Goal: Information Seeking & Learning: Learn about a topic

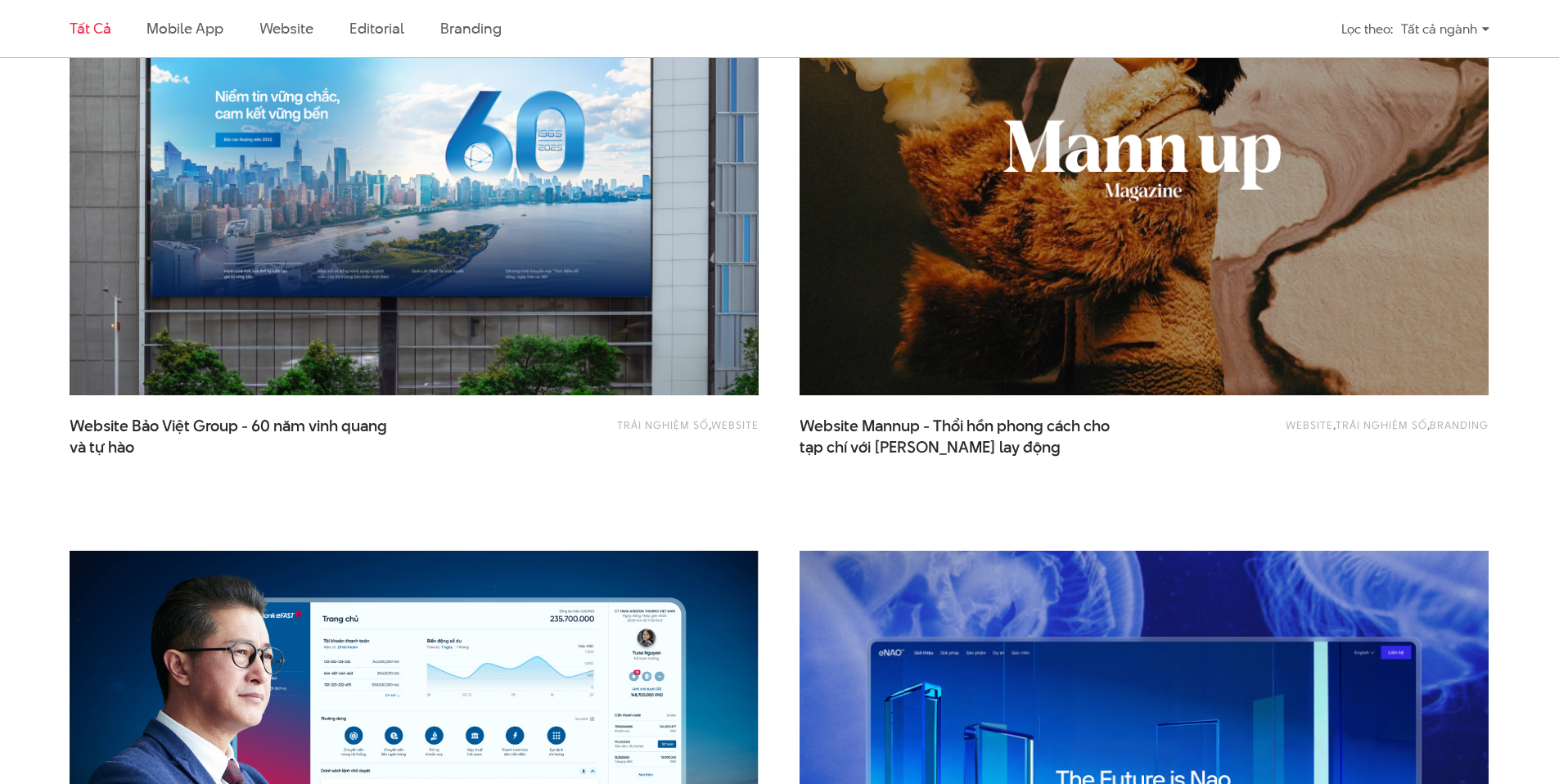
scroll to position [1956, 0]
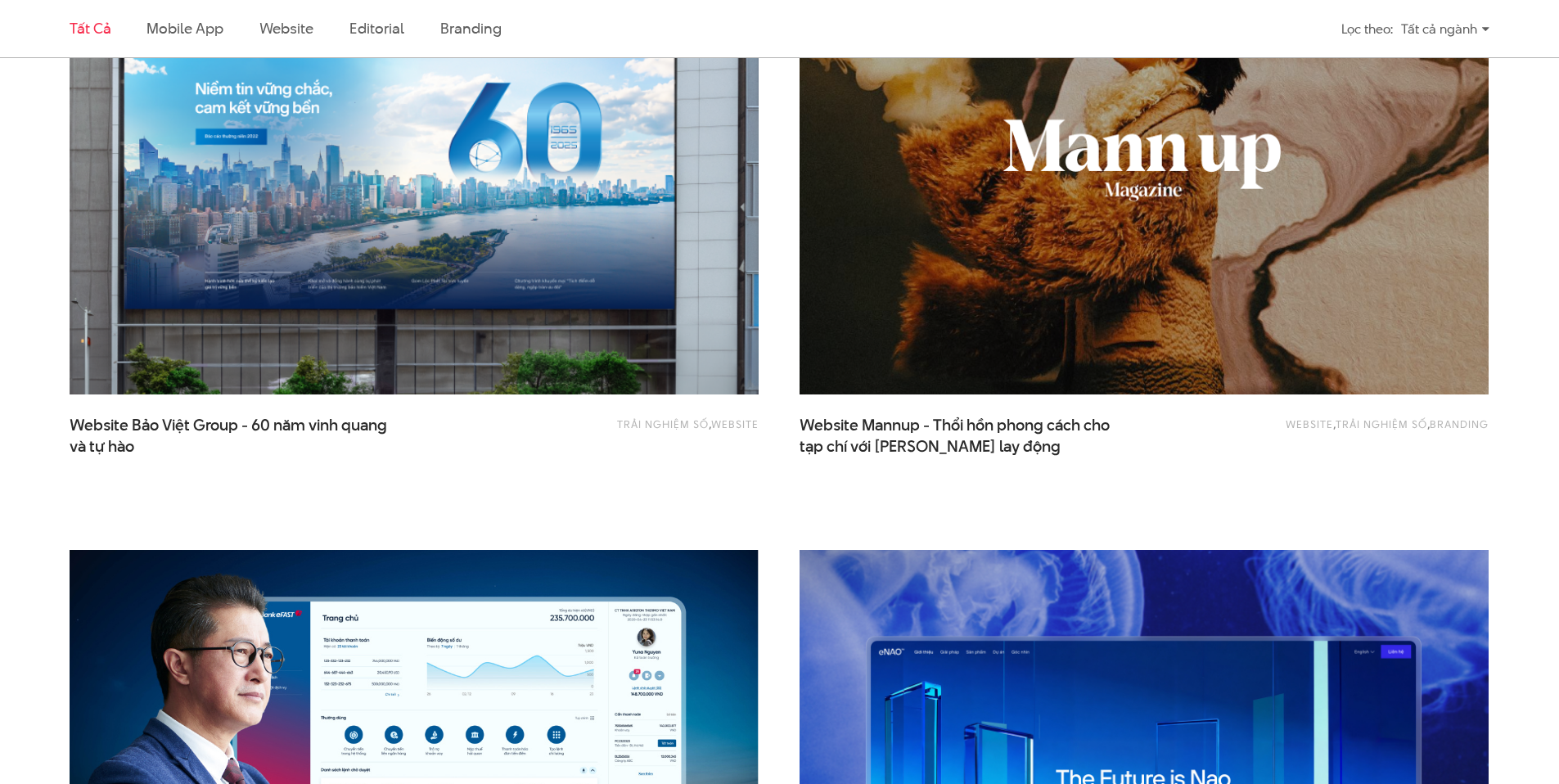
click at [448, 254] on img at bounding box center [414, 163] width 758 height 508
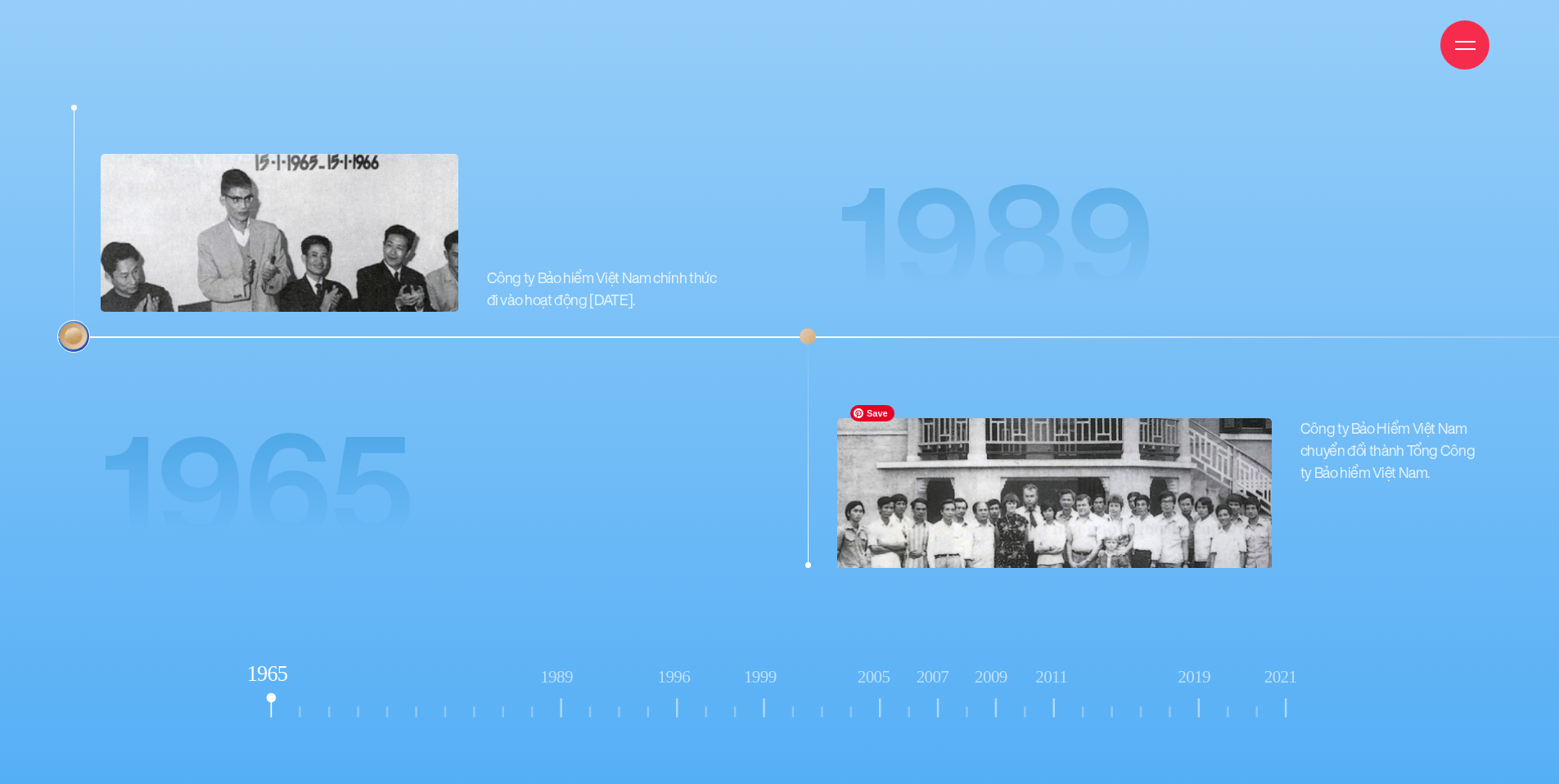
scroll to position [16395, 0]
click at [540, 680] on icon "1965 1989 1996" at bounding box center [780, 691] width 1083 height 70
click at [558, 675] on rect at bounding box center [561, 693] width 40 height 51
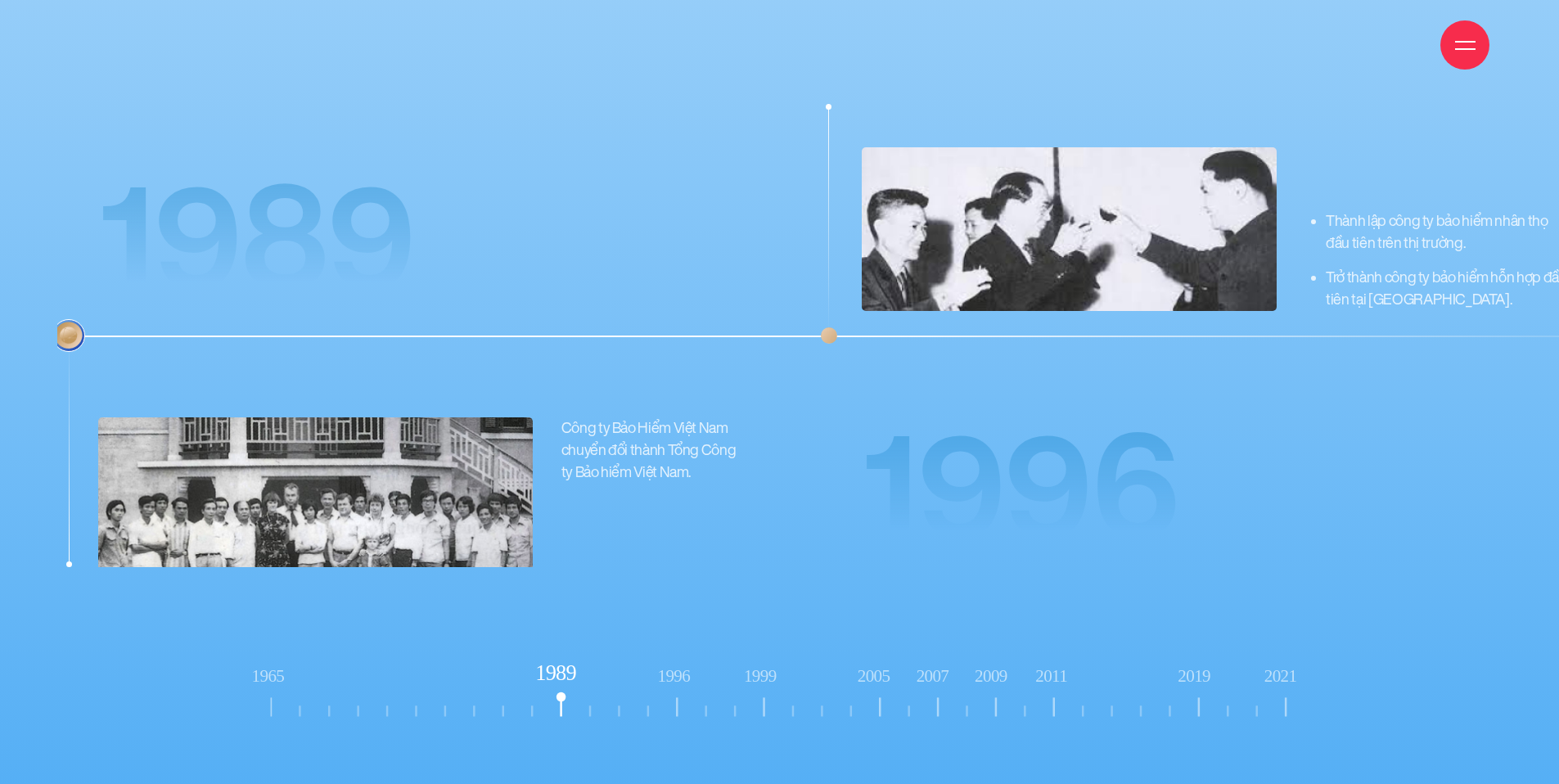
click at [677, 670] on rect at bounding box center [678, 693] width 40 height 51
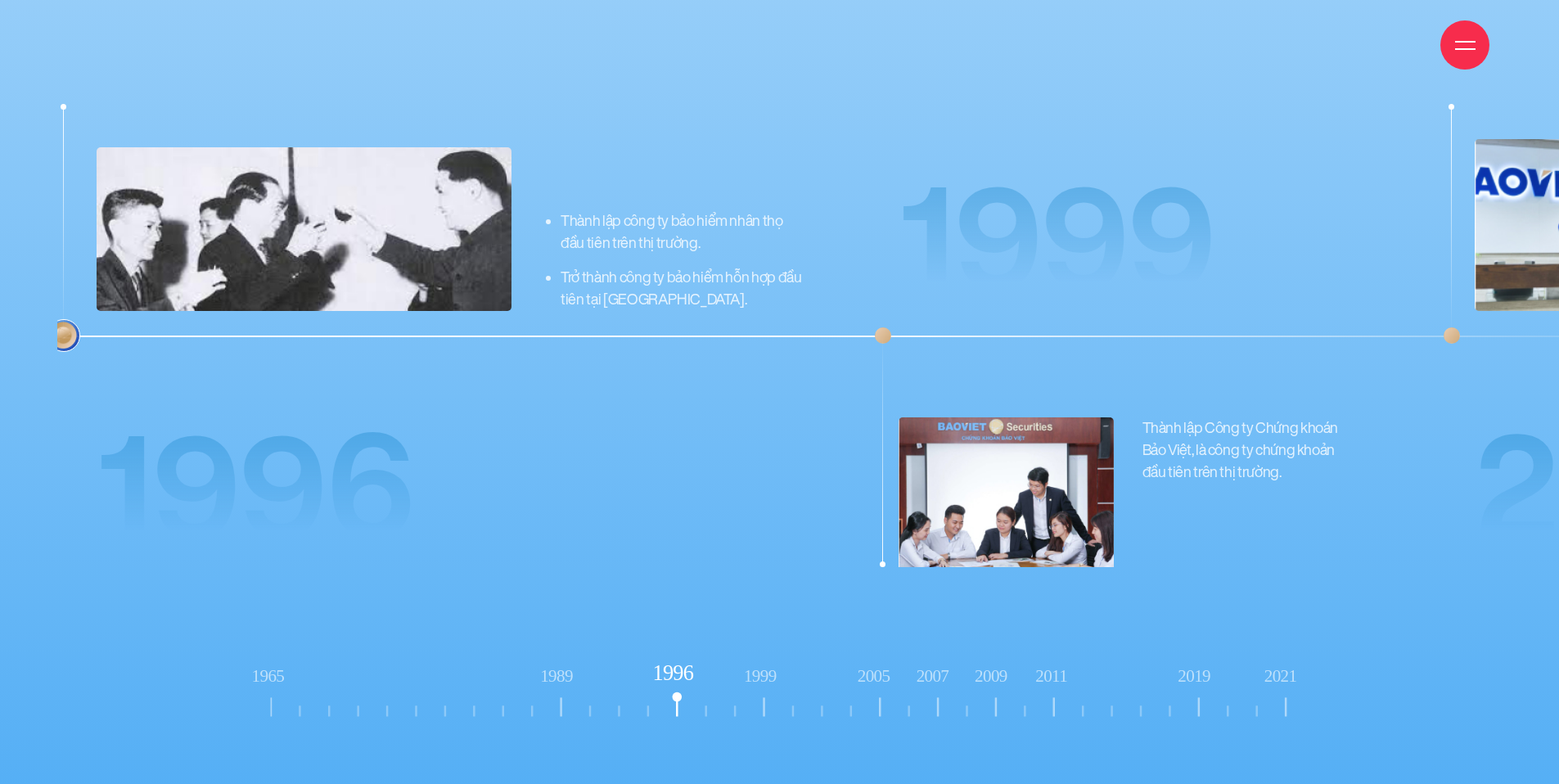
click at [766, 666] on tspan "1999" at bounding box center [760, 676] width 33 height 19
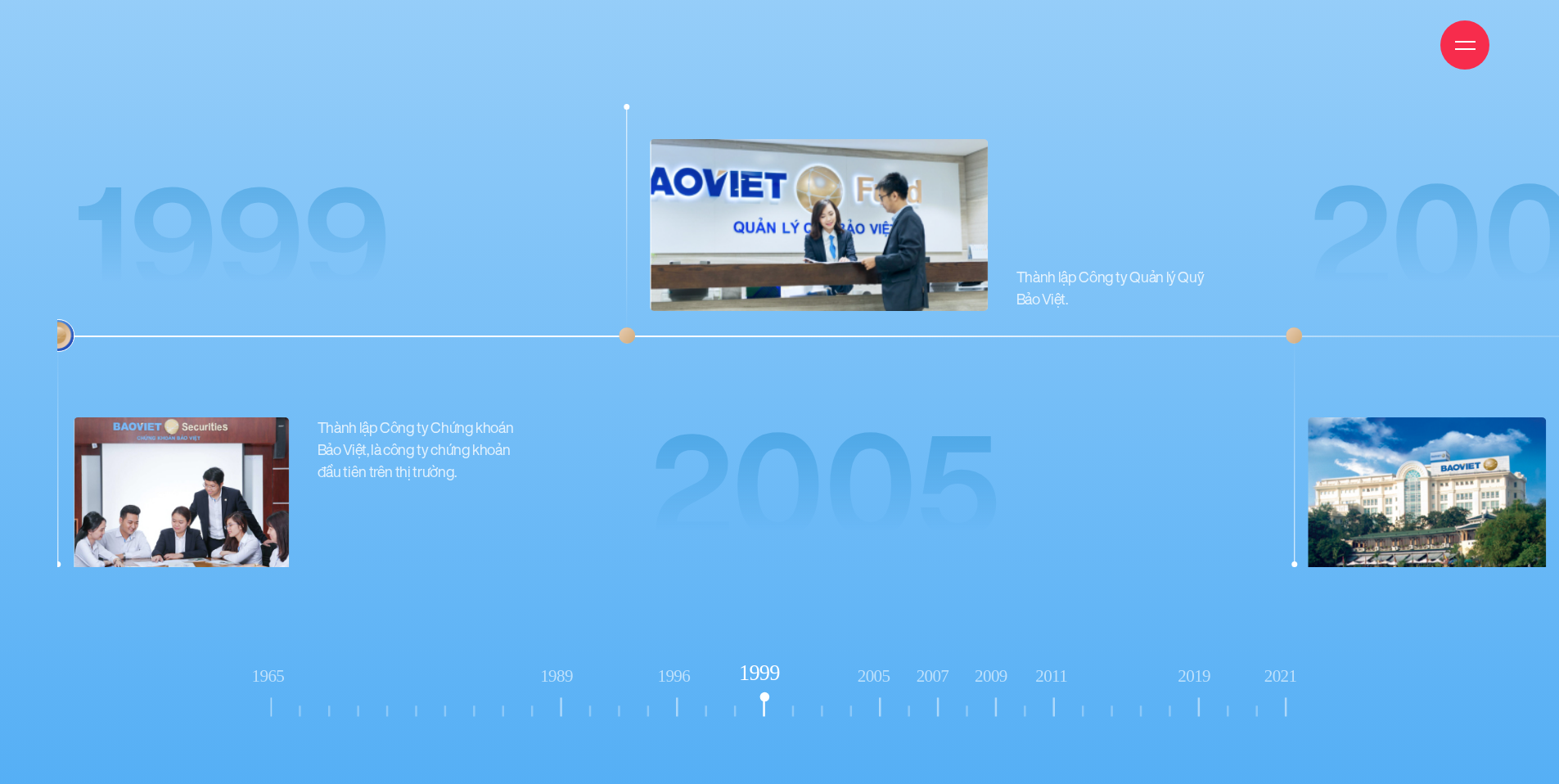
click at [886, 667] on rect at bounding box center [878, 693] width 40 height 51
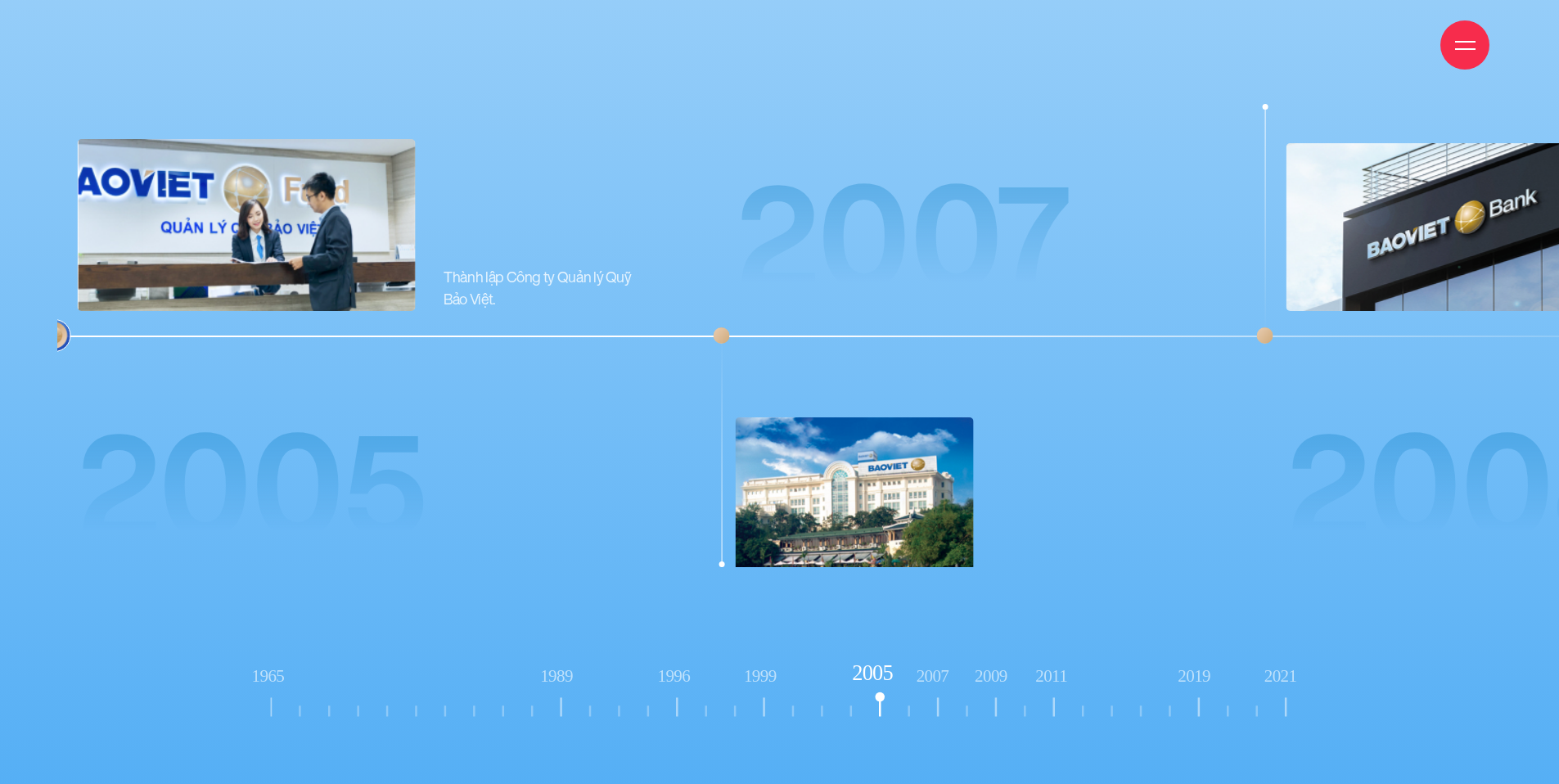
click at [1291, 670] on rect at bounding box center [1286, 693] width 40 height 51
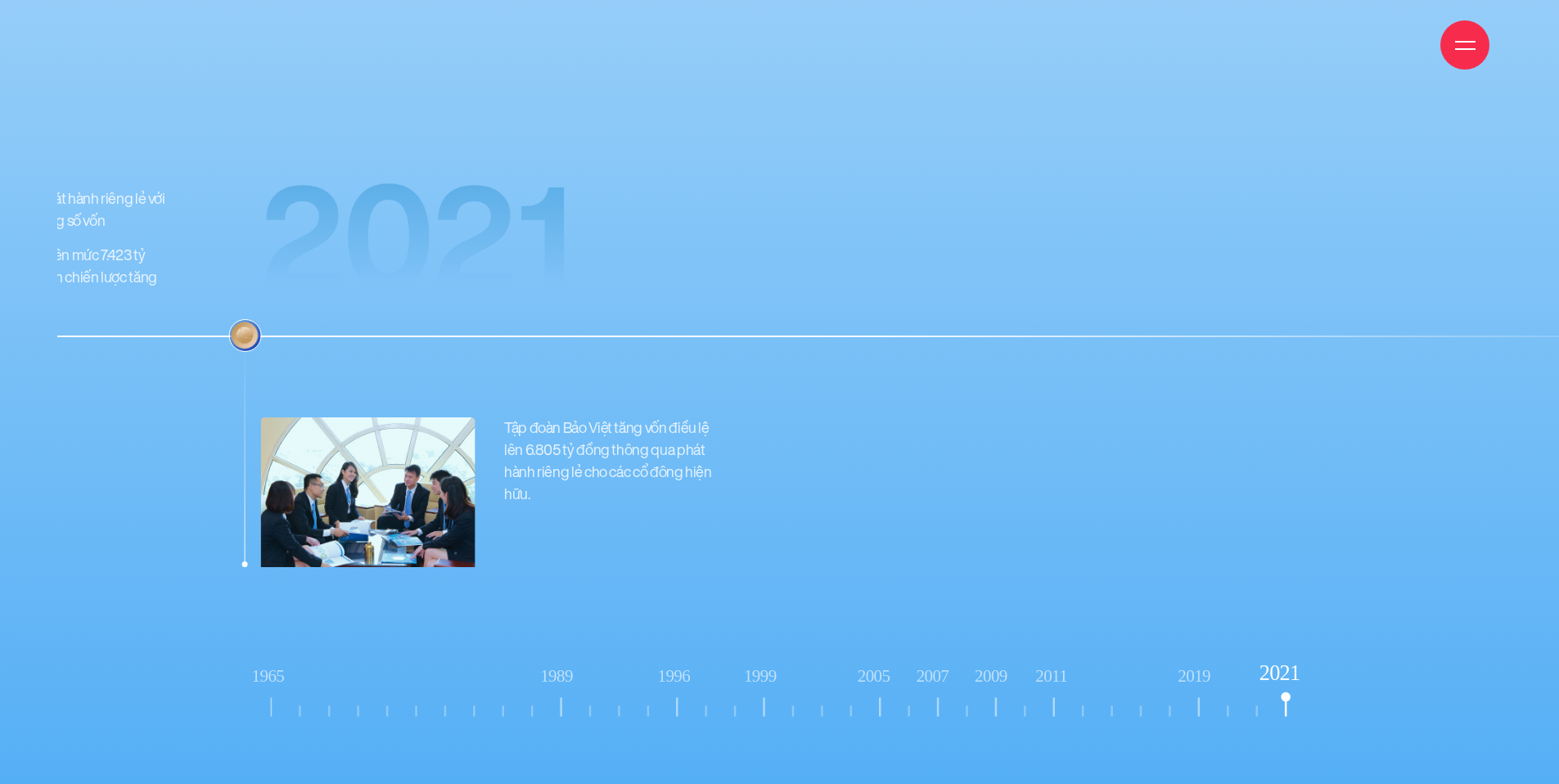
click at [1189, 666] on tspan "2019" at bounding box center [1195, 676] width 33 height 19
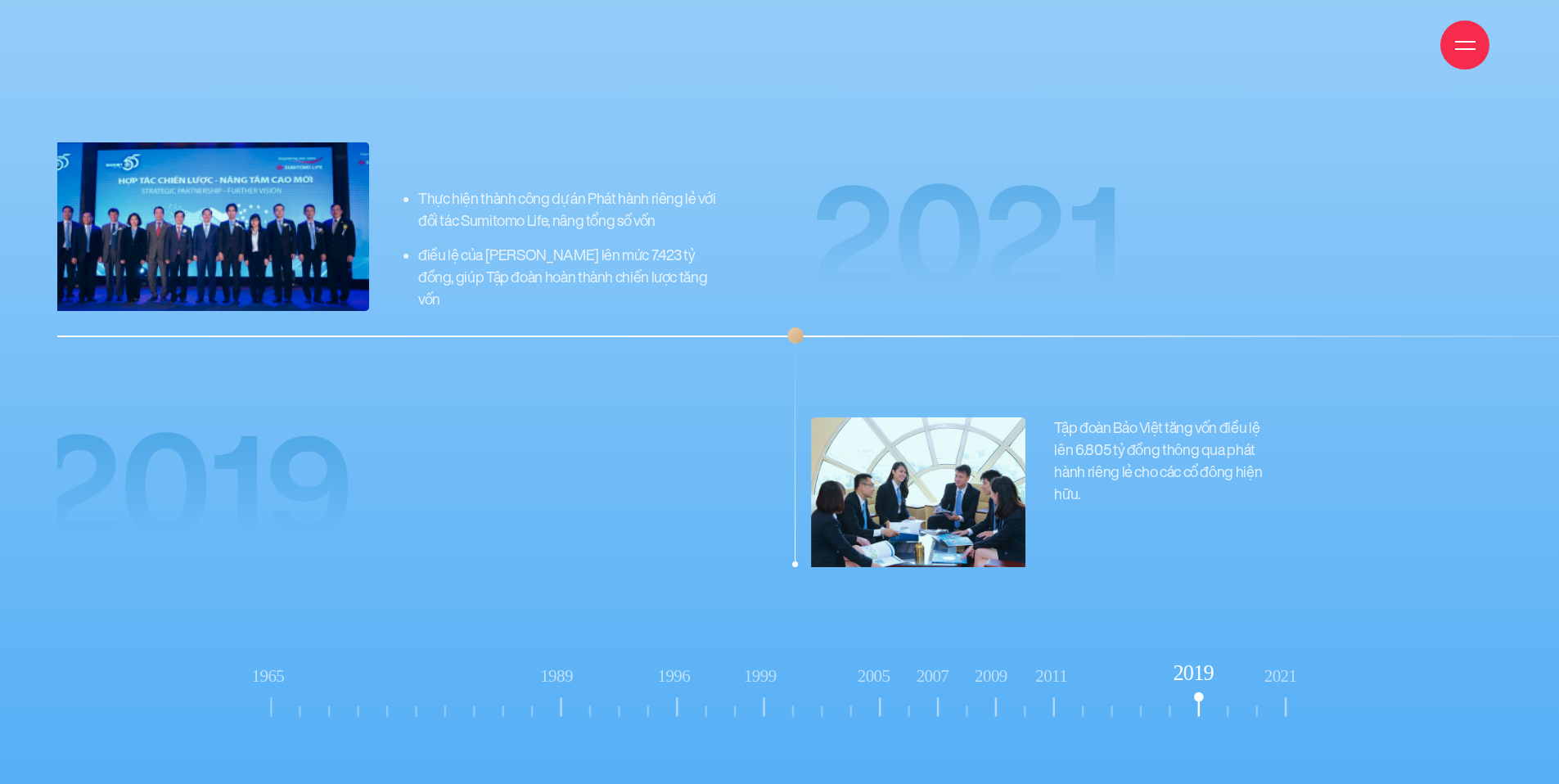
click at [1051, 666] on tspan "2011" at bounding box center [1051, 676] width 32 height 19
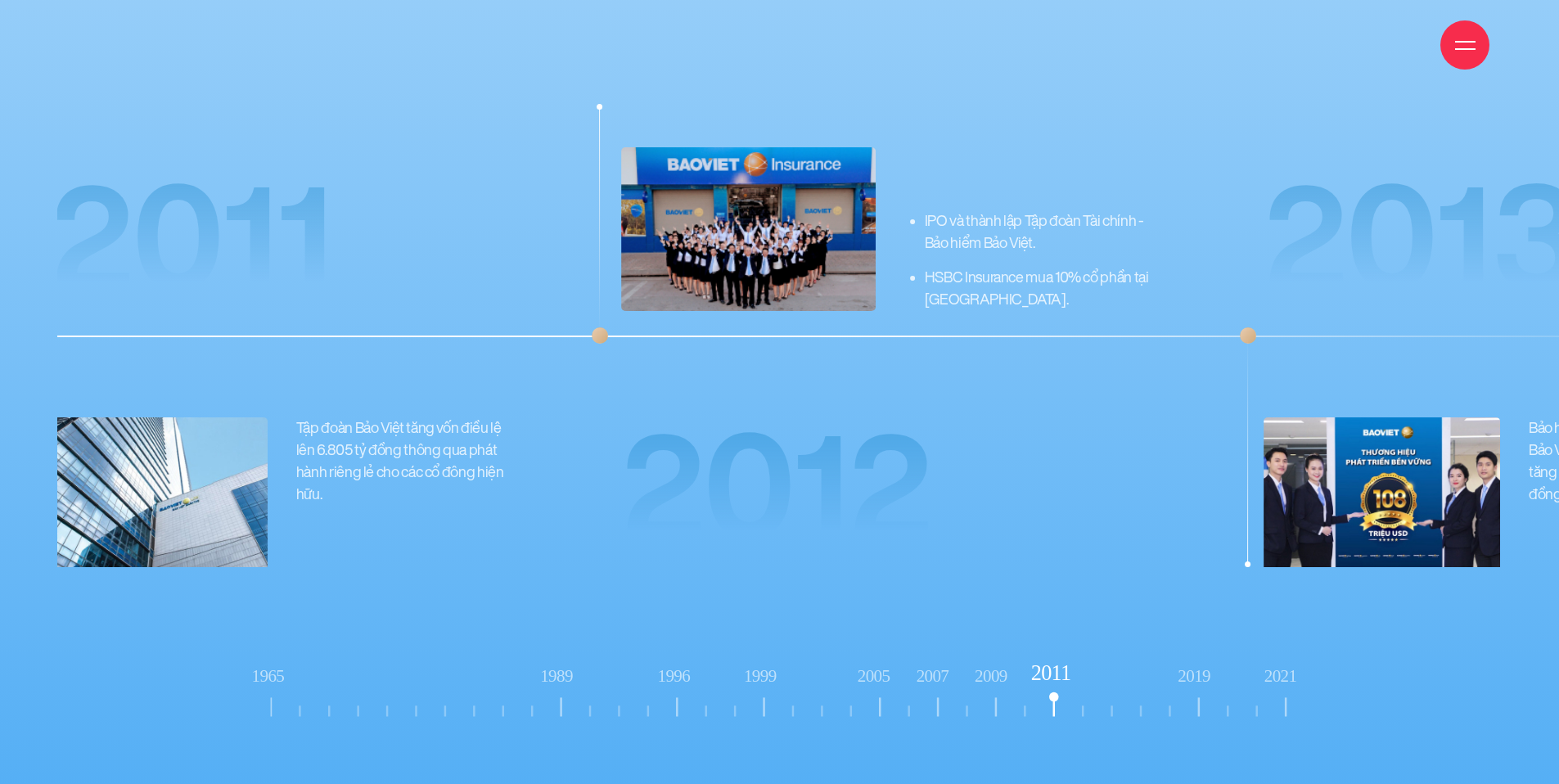
click at [990, 666] on tspan "2009" at bounding box center [991, 676] width 33 height 19
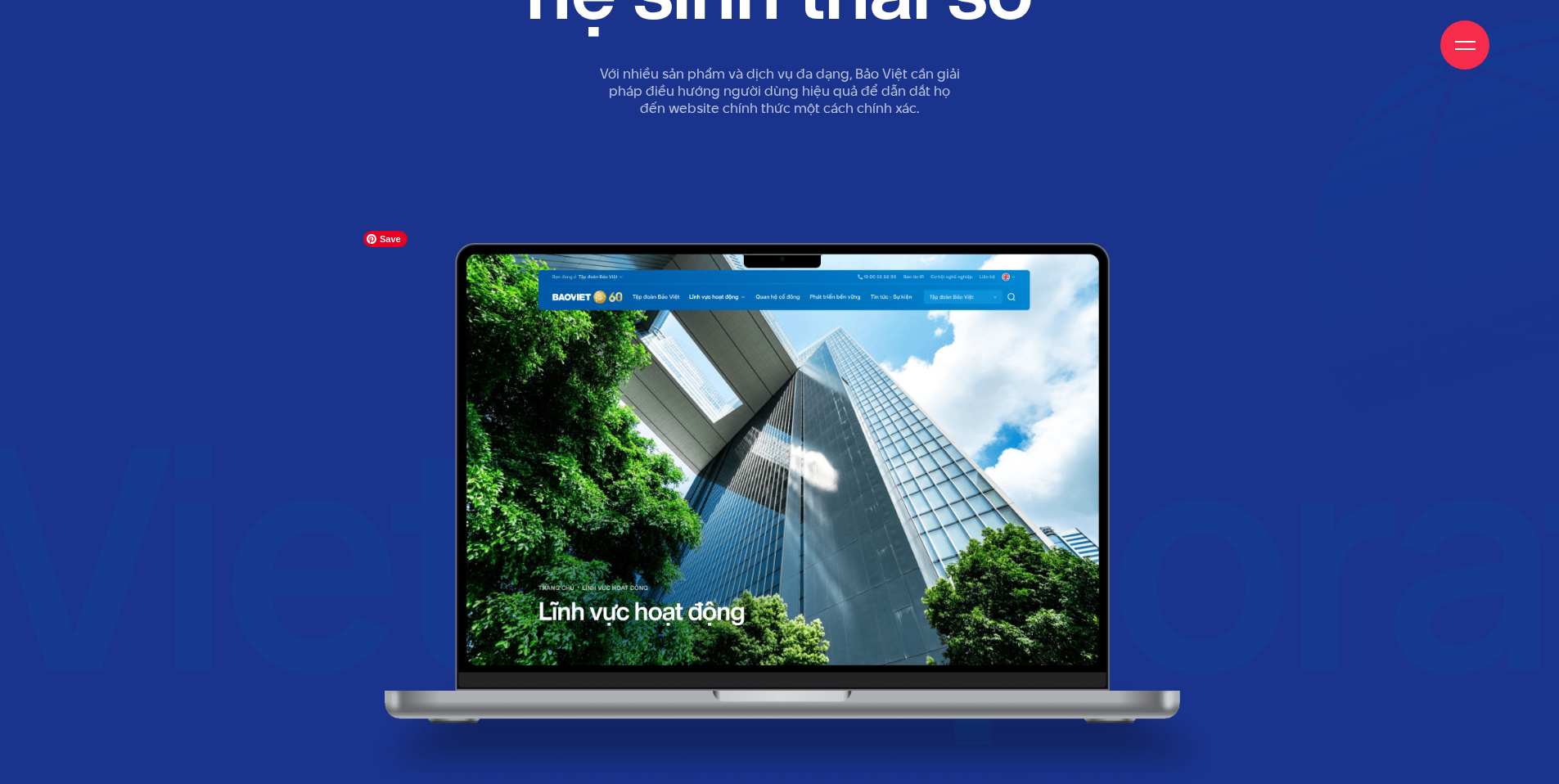
scroll to position [19806, 0]
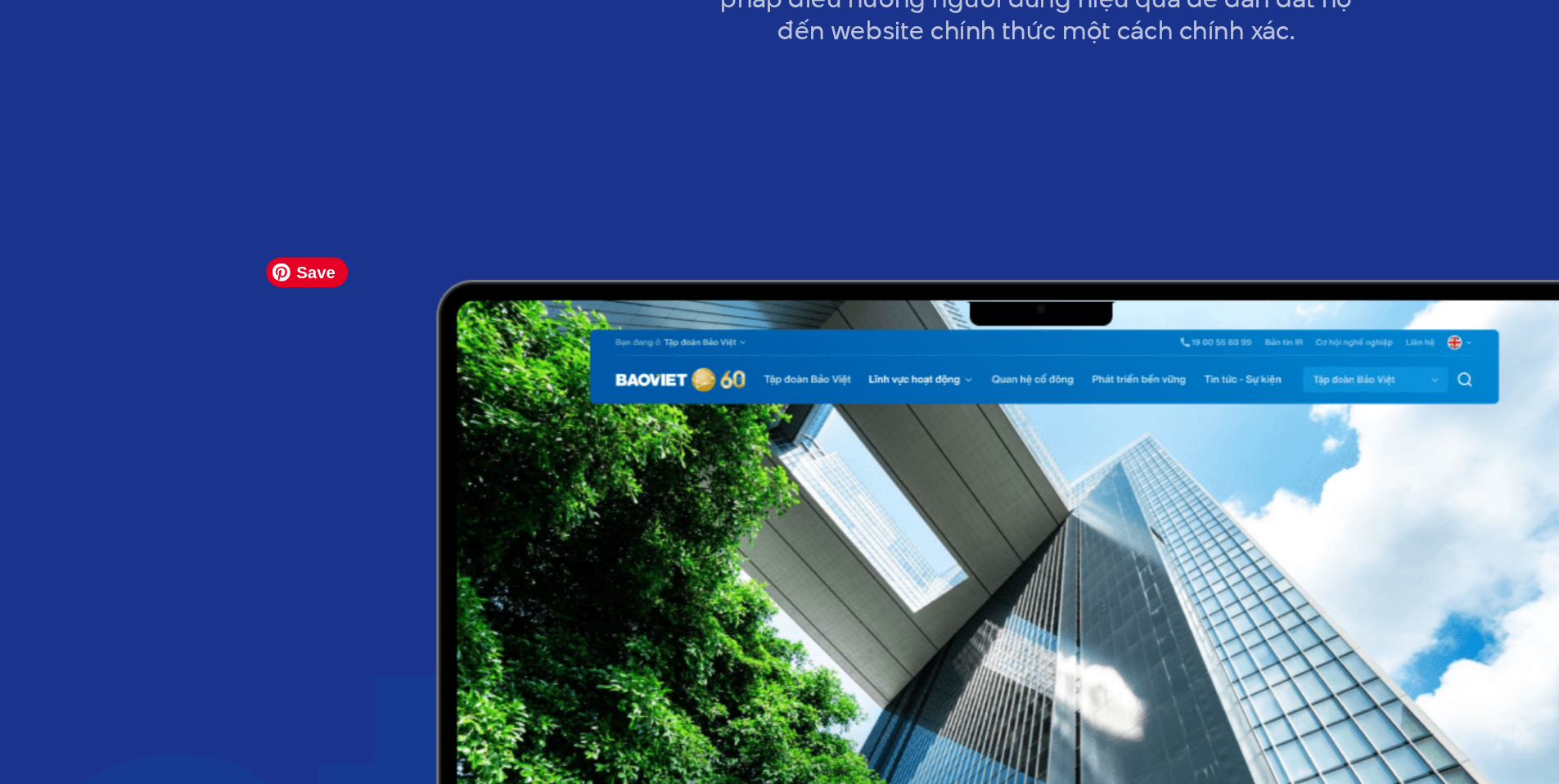
click at [708, 316] on img at bounding box center [794, 516] width 878 height 548
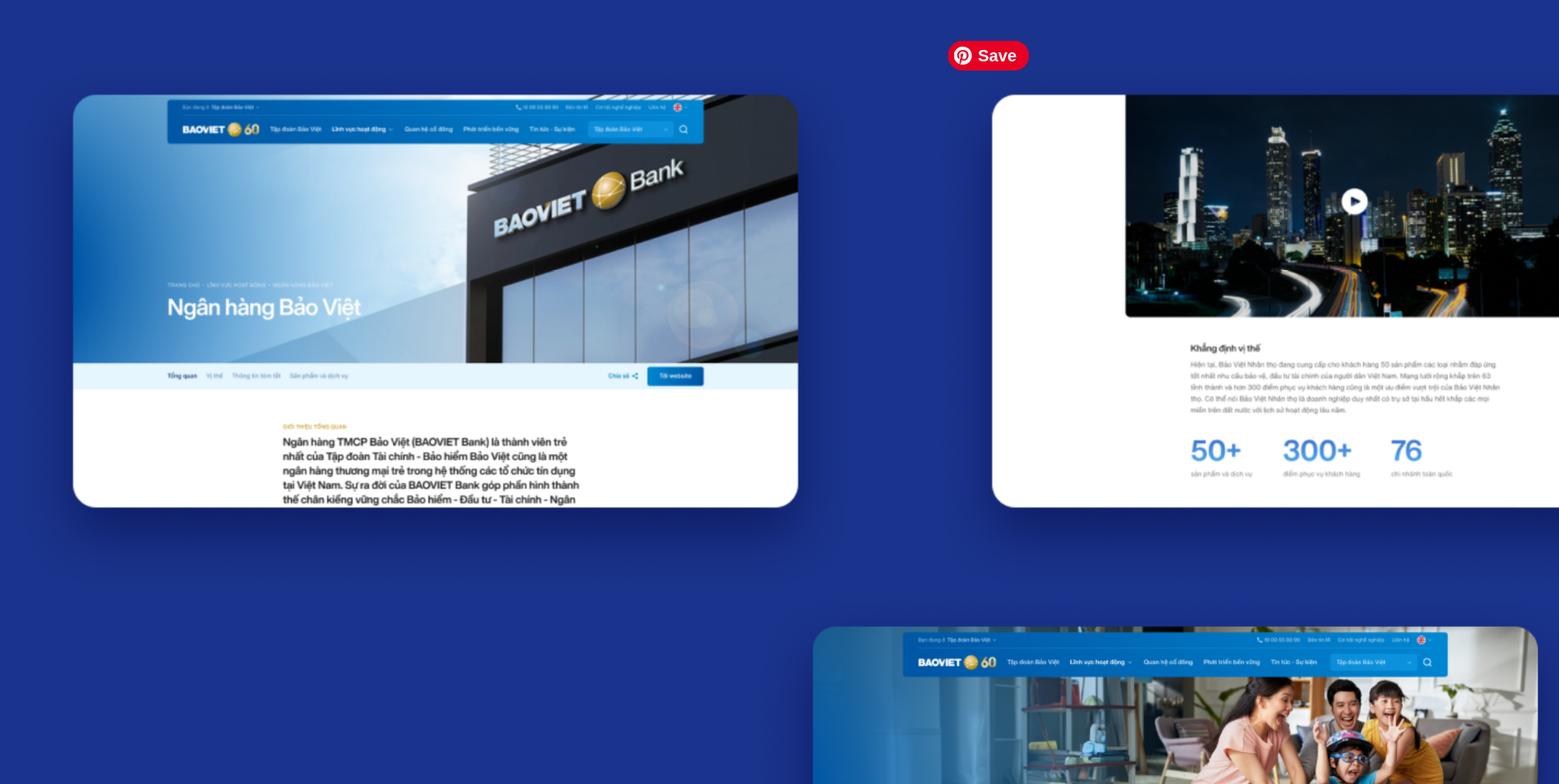
scroll to position [20660, 0]
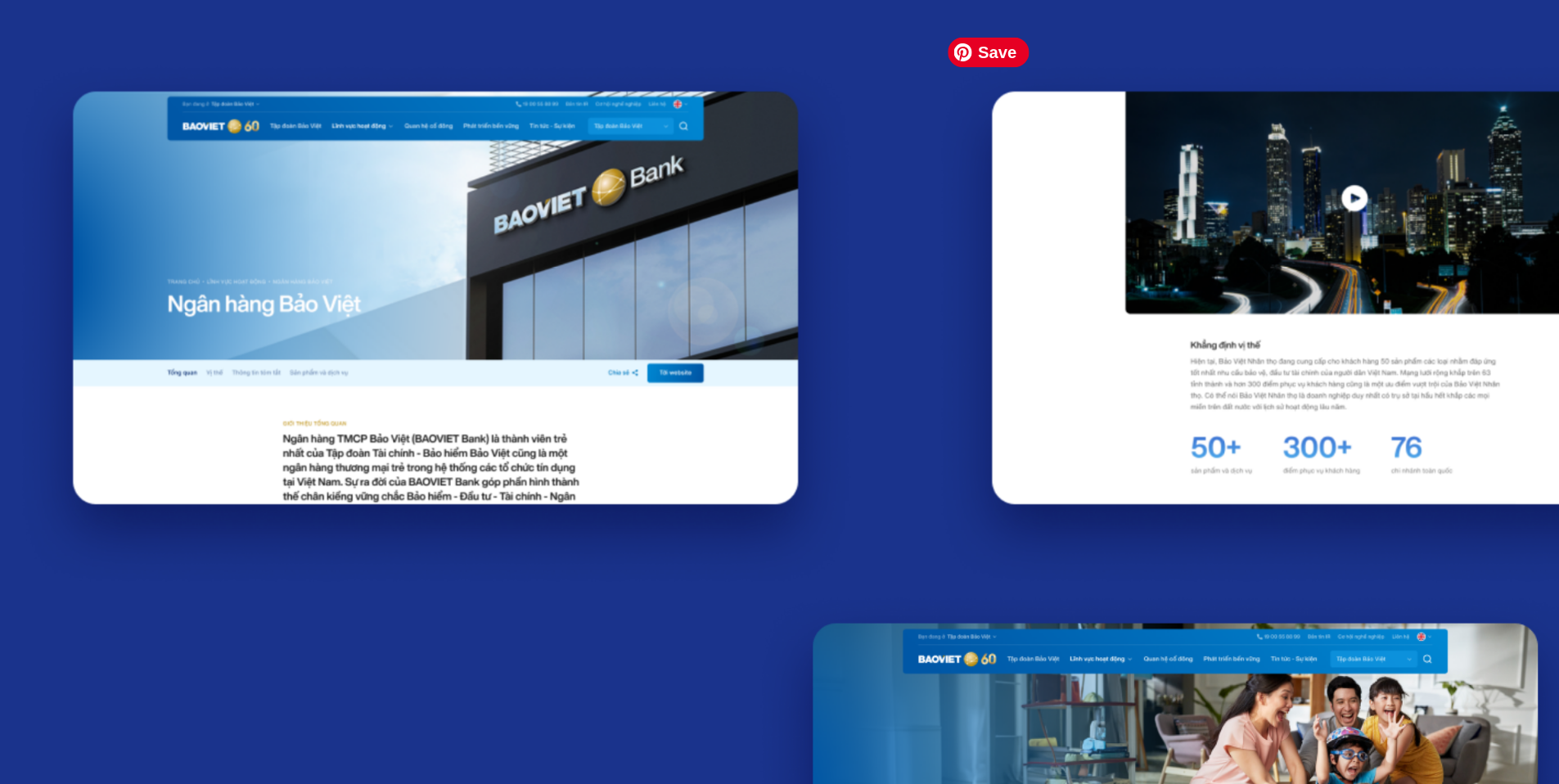
click at [661, 325] on img at bounding box center [828, 242] width 458 height 288
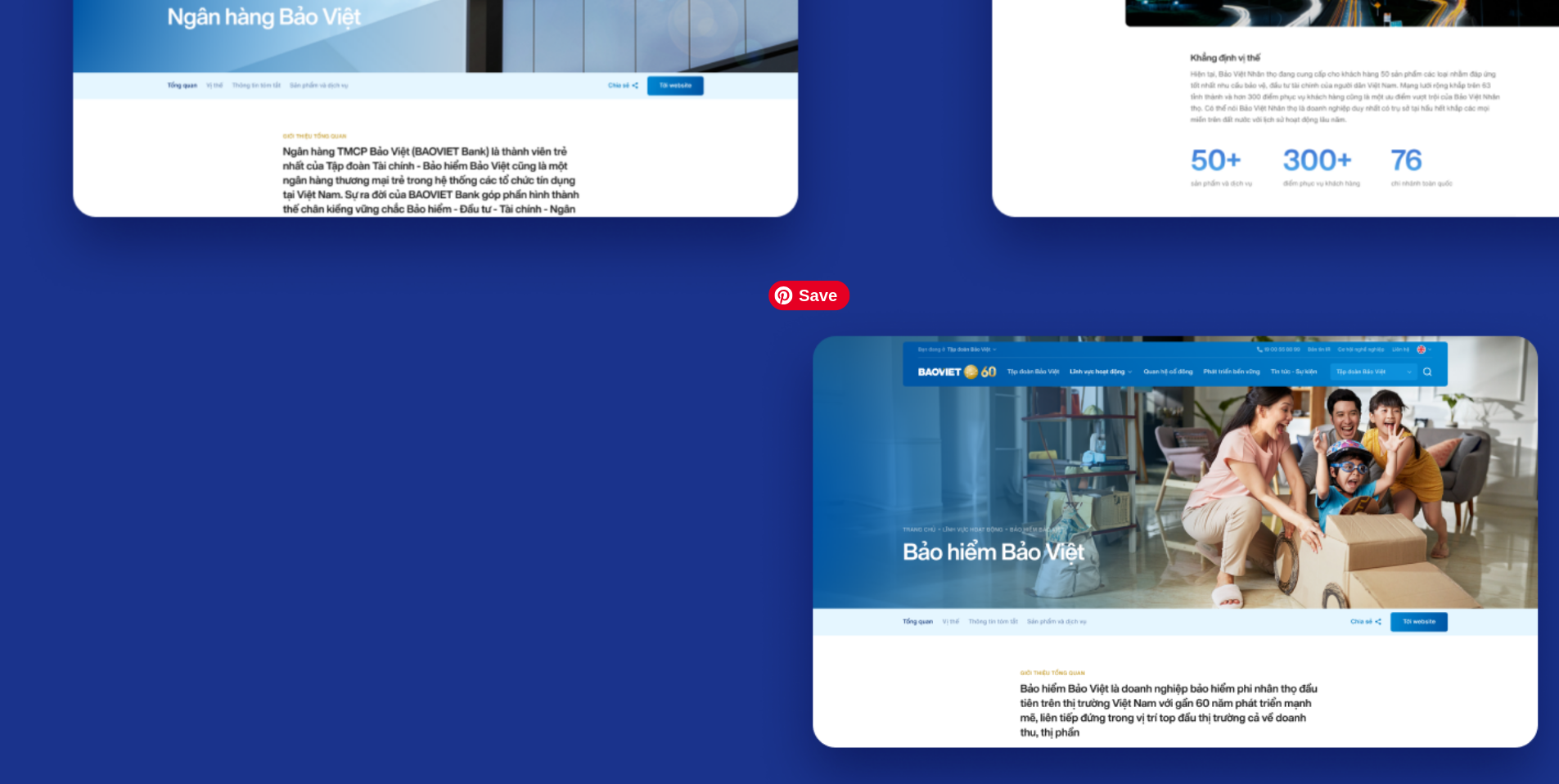
scroll to position [20819, 0]
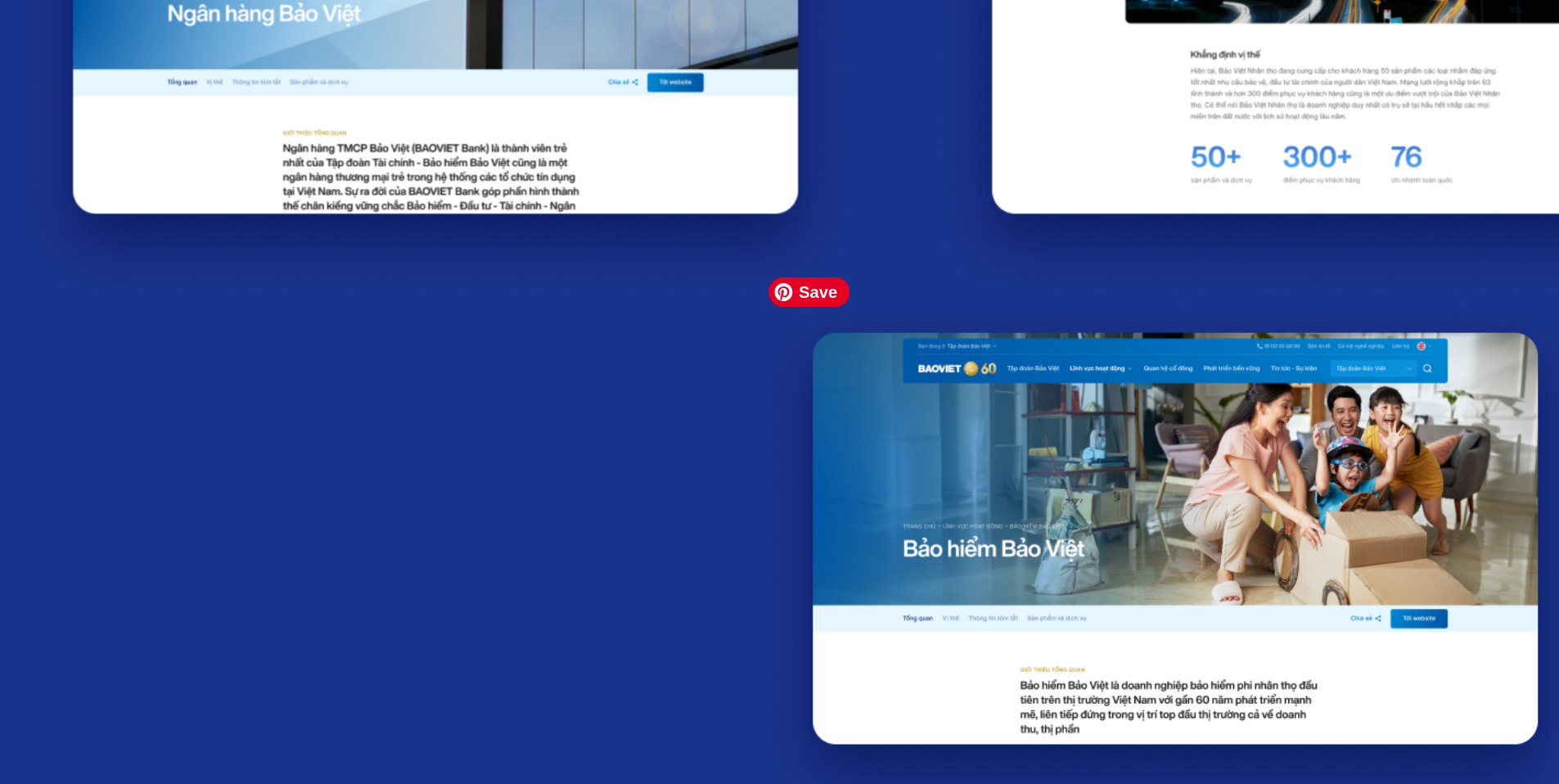
click at [656, 356] on img at bounding box center [730, 373] width 458 height 288
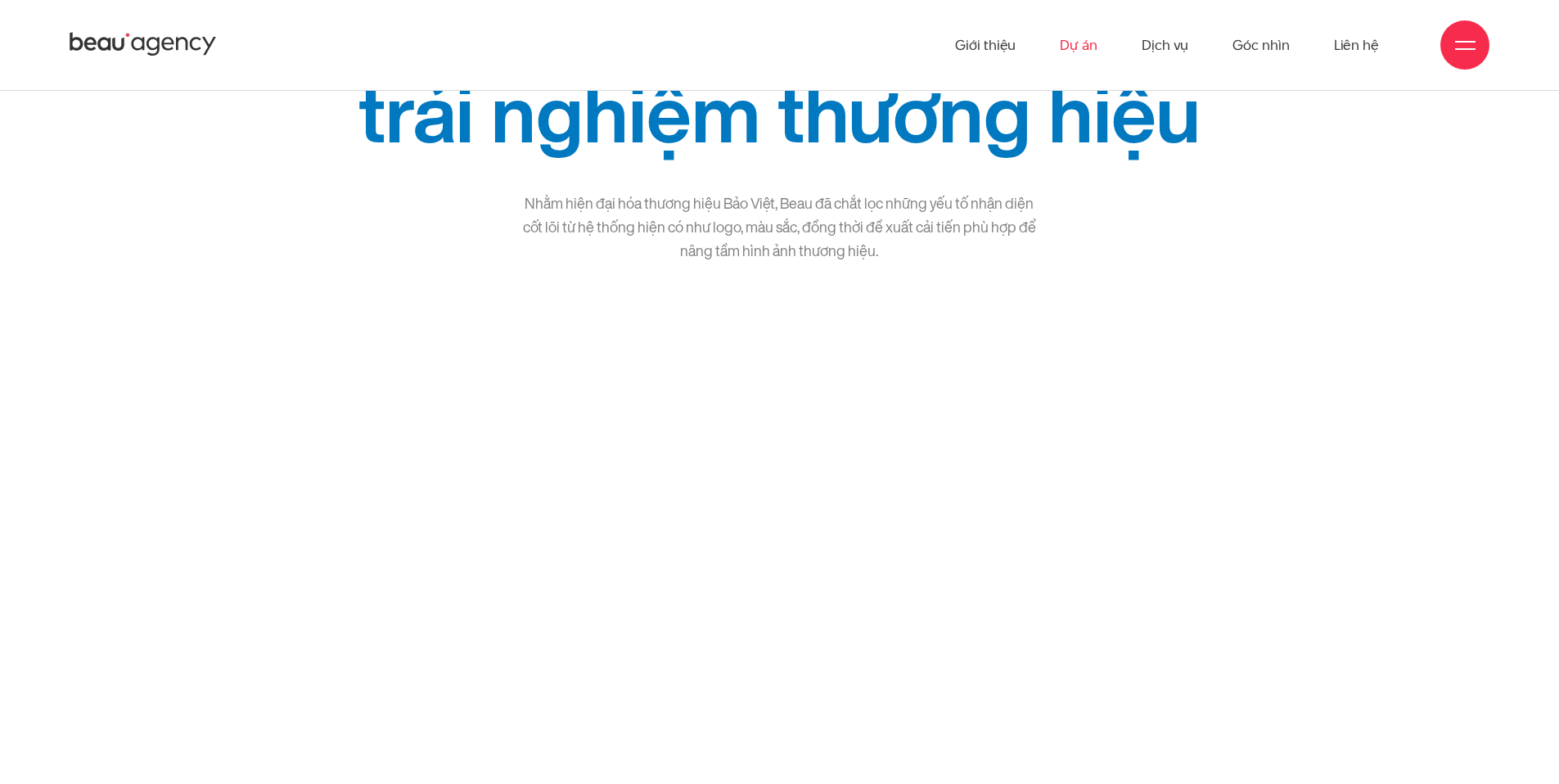
scroll to position [2114, 0]
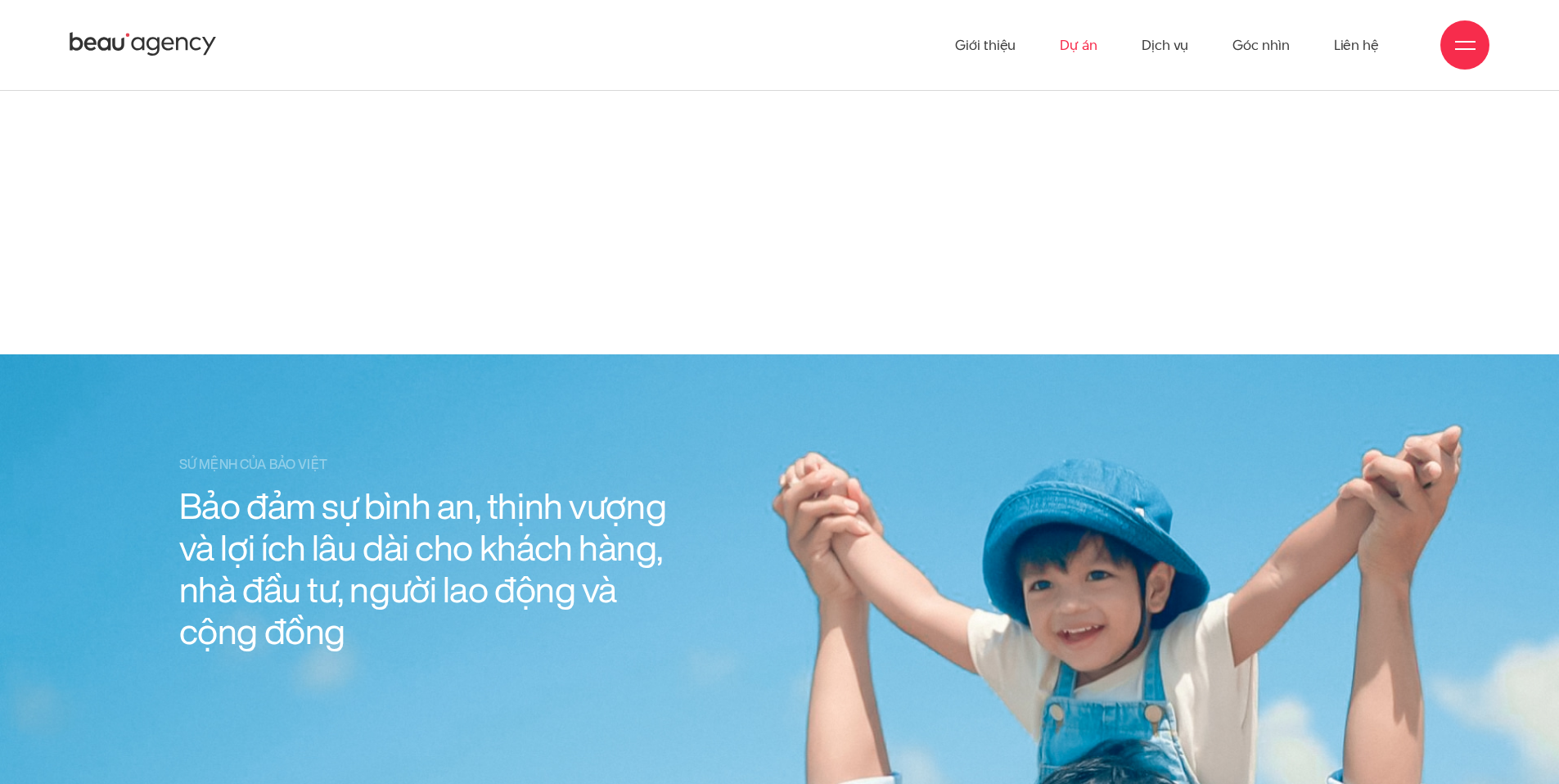
click at [1070, 43] on link "Dự án" at bounding box center [1079, 45] width 37 height 90
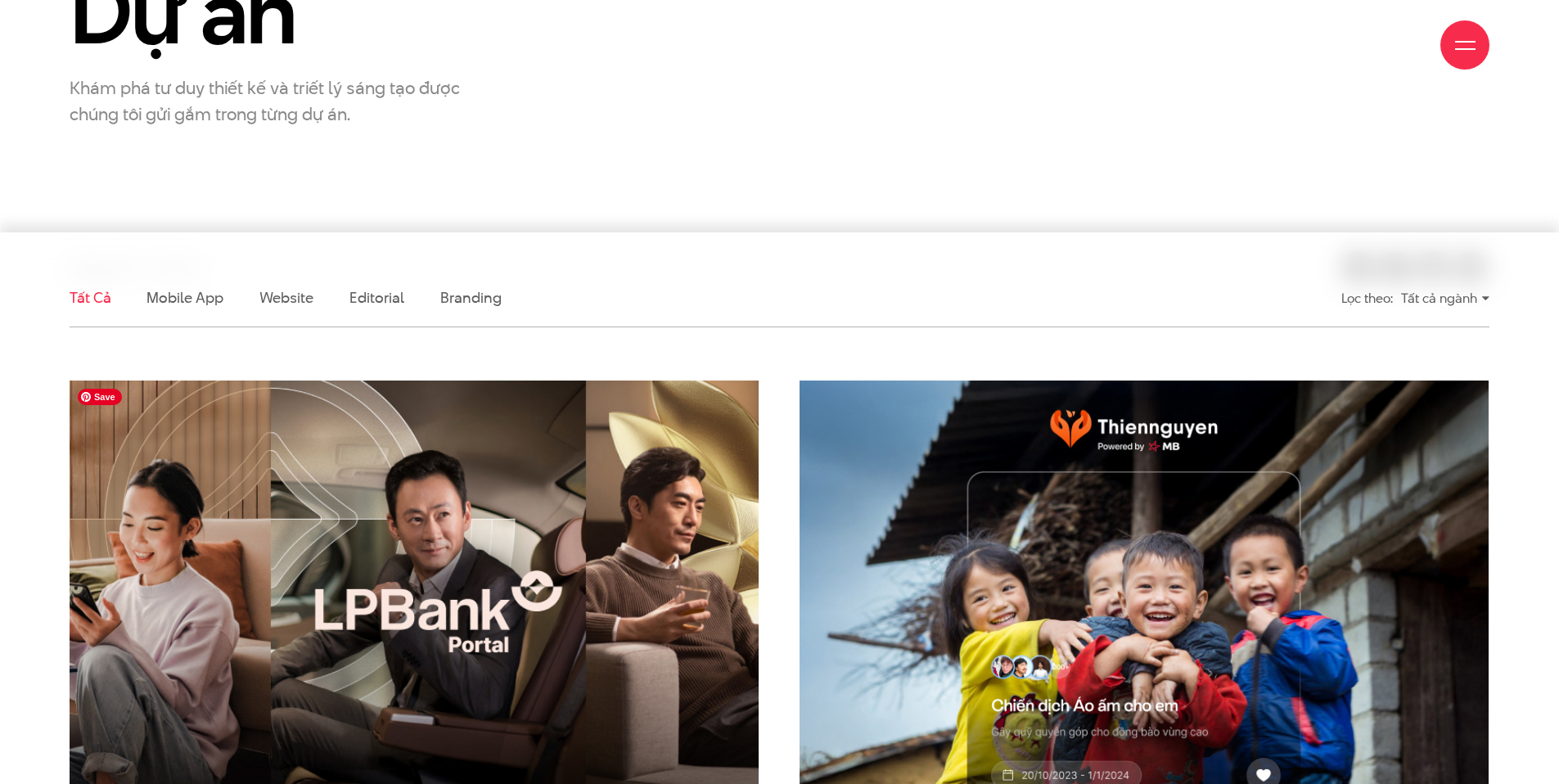
scroll to position [276, 0]
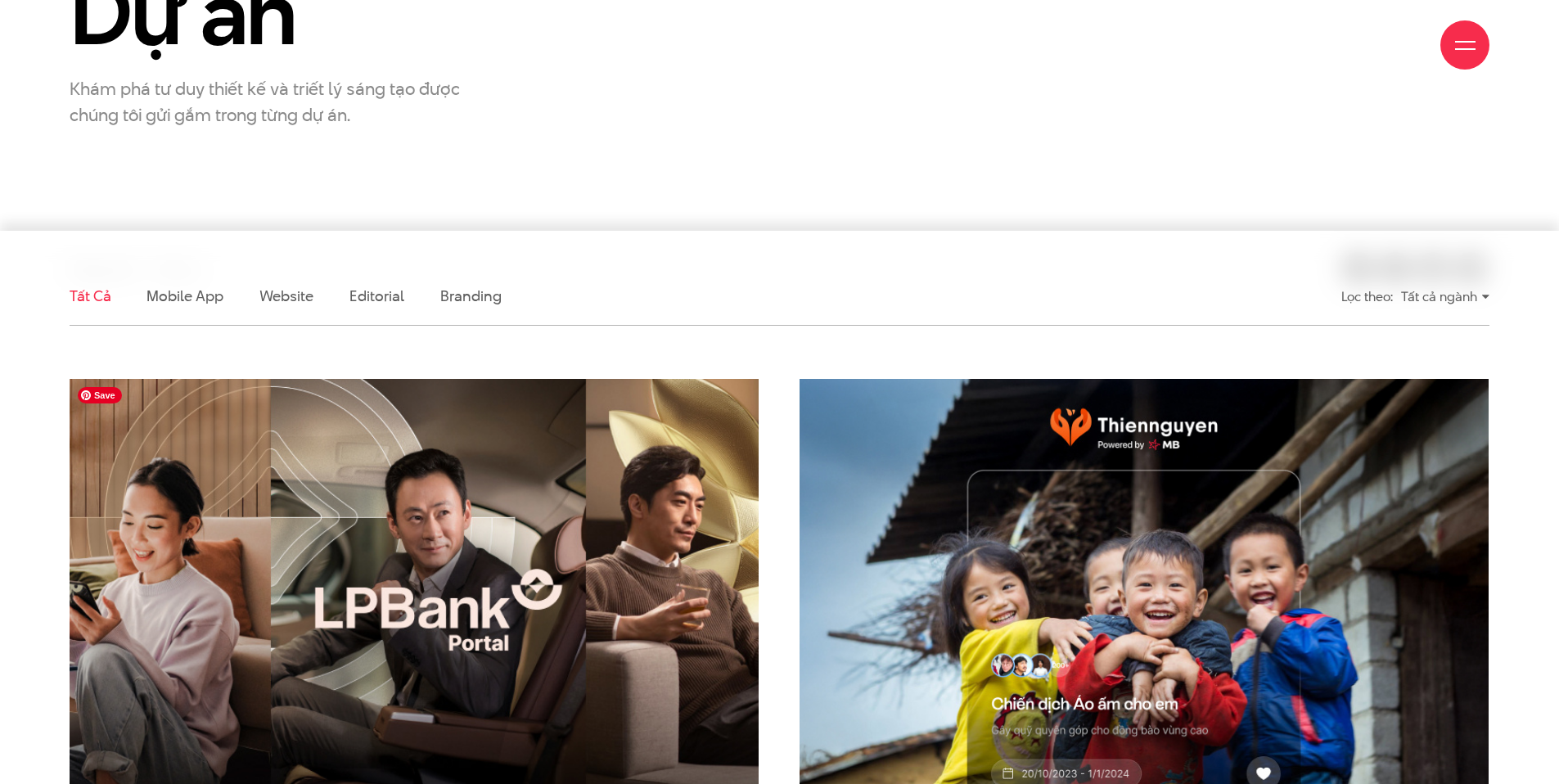
click at [481, 614] on img at bounding box center [414, 609] width 758 height 508
